Goal: Task Accomplishment & Management: Use online tool/utility

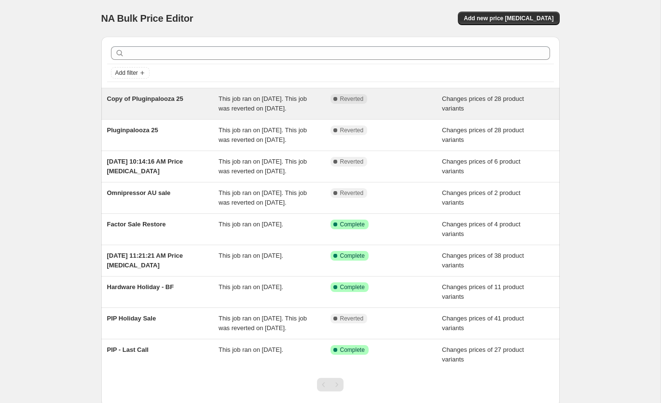
click at [388, 113] on div "Complete Reverted" at bounding box center [386, 103] width 112 height 19
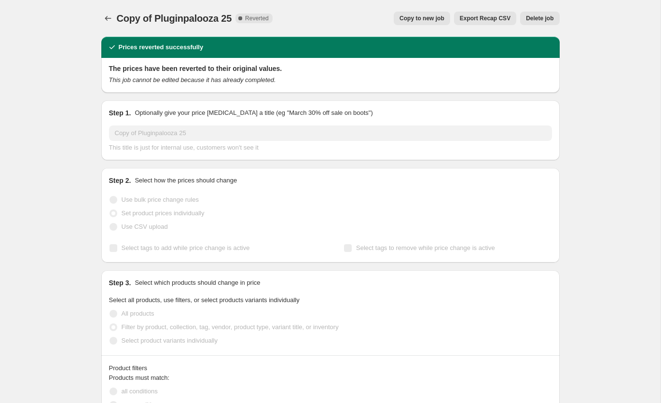
select select "product_type"
click at [113, 18] on button "Price change jobs" at bounding box center [108, 19] width 14 height 14
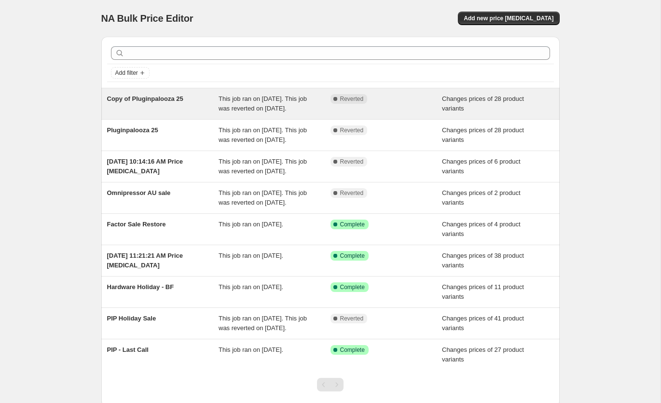
click at [196, 113] on div "Copy of Pluginpalooza 25" at bounding box center [163, 103] width 112 height 19
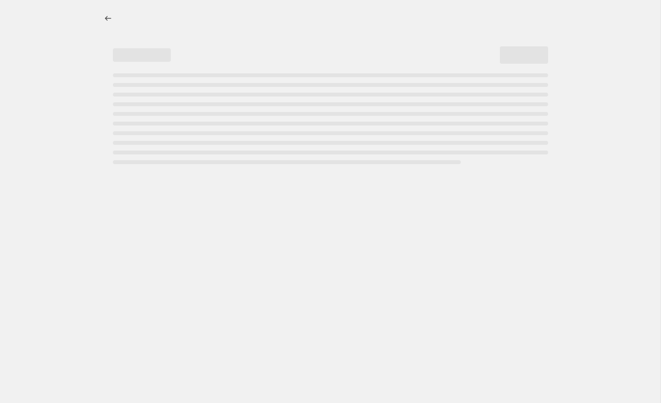
select select "product_type"
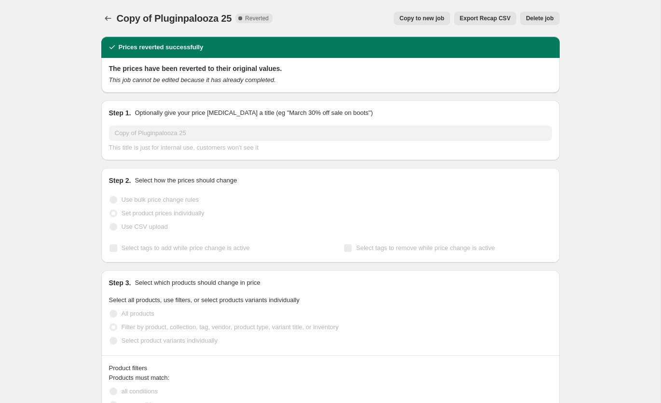
click at [434, 18] on span "Copy to new job" at bounding box center [421, 18] width 45 height 8
select select "product_type"
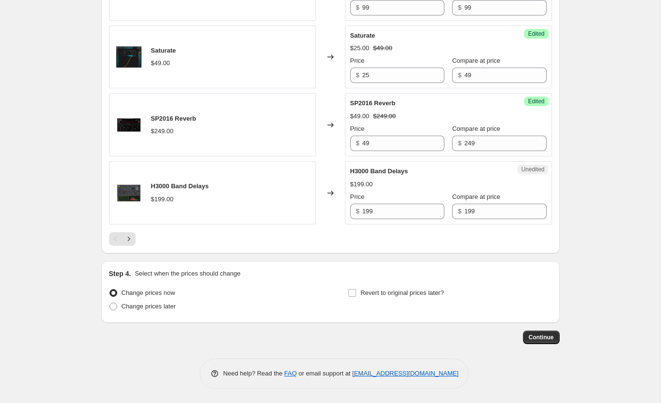
scroll to position [1562, 0]
click at [349, 290] on input "Revert to original prices later?" at bounding box center [352, 293] width 8 height 8
checkbox input "true"
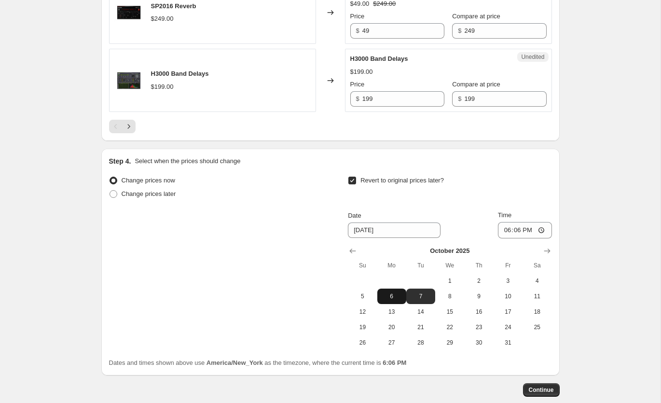
scroll to position [1676, 0]
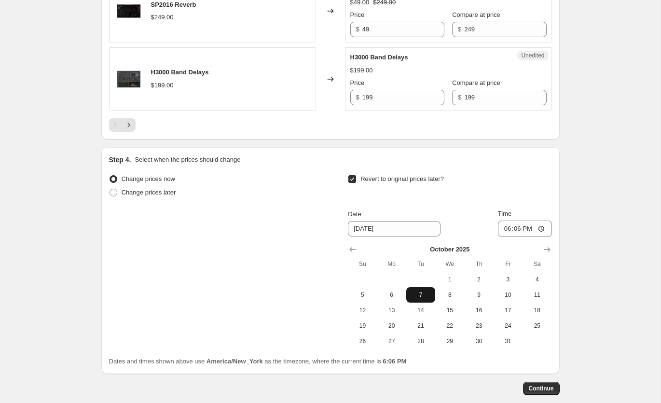
click at [421, 297] on span "7" at bounding box center [420, 295] width 21 height 8
click at [520, 226] on input "18:06" at bounding box center [525, 228] width 54 height 16
click at [510, 228] on input "12:00" at bounding box center [525, 228] width 54 height 16
click at [546, 229] on input "12:00" at bounding box center [525, 228] width 54 height 16
click at [542, 229] on input "12:00" at bounding box center [525, 228] width 54 height 16
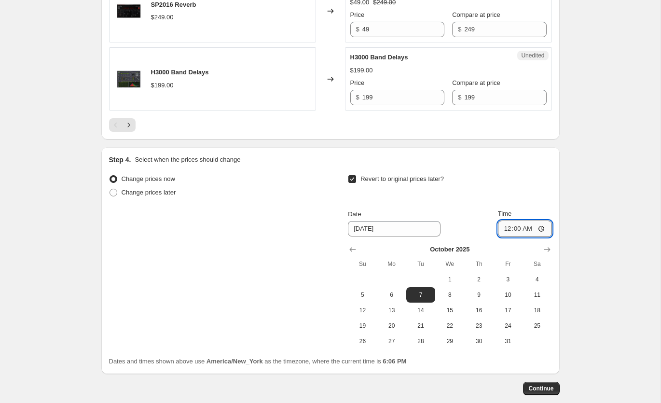
type input "00:00"
click at [542, 391] on span "Continue" at bounding box center [541, 388] width 25 height 8
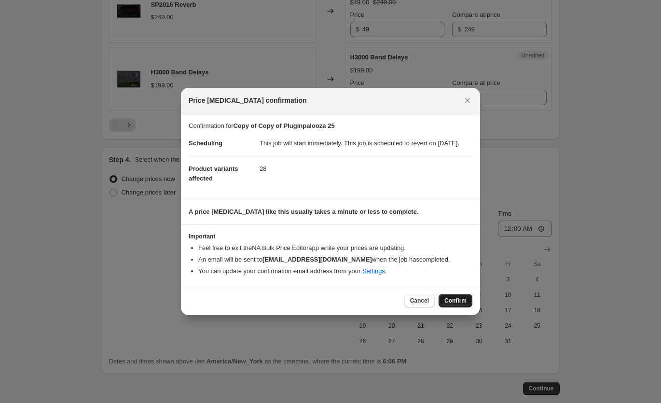
click at [453, 304] on span "Confirm" at bounding box center [455, 301] width 22 height 8
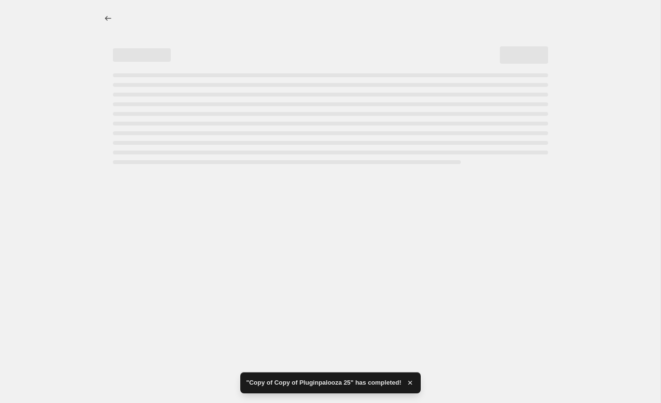
select select "product_type"
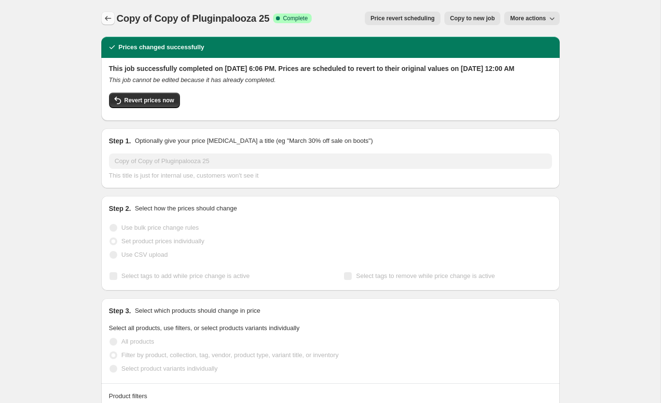
click at [109, 18] on icon "Price change jobs" at bounding box center [108, 19] width 10 height 10
